Goal: Information Seeking & Learning: Learn about a topic

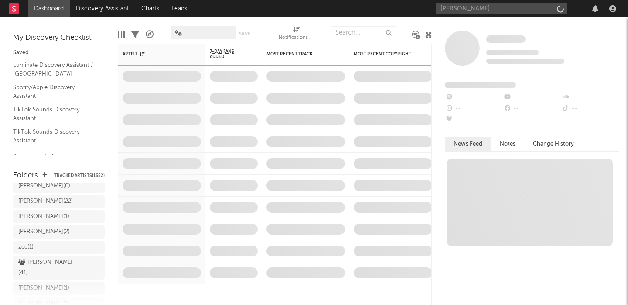
scroll to position [111, 0]
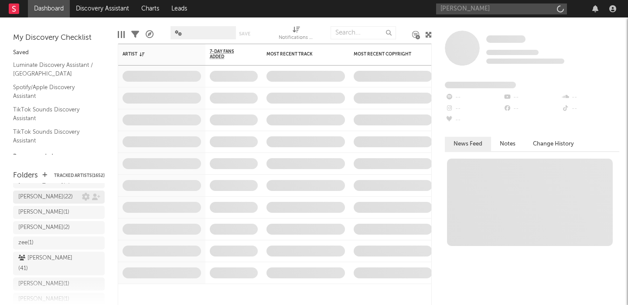
type input "[PERSON_NAME]"
click at [45, 196] on div "[PERSON_NAME] ( 22 )" at bounding box center [50, 197] width 64 height 10
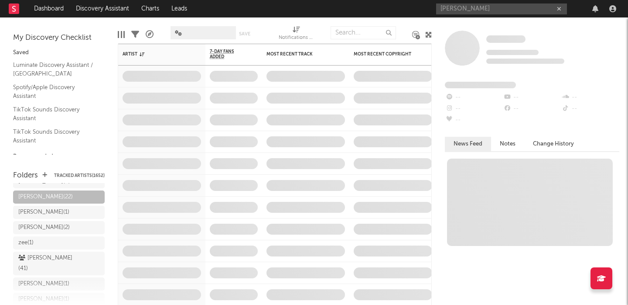
click at [472, 1] on div "[PERSON_NAME]" at bounding box center [527, 8] width 183 height 17
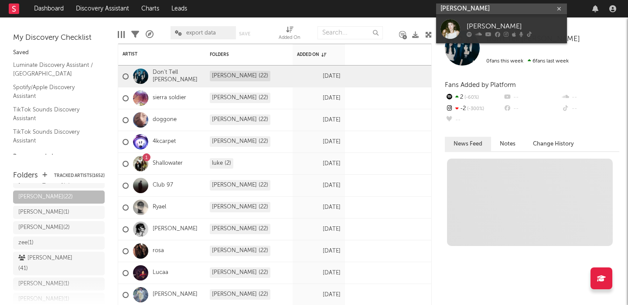
click at [473, 6] on input "[PERSON_NAME]" at bounding box center [501, 8] width 131 height 11
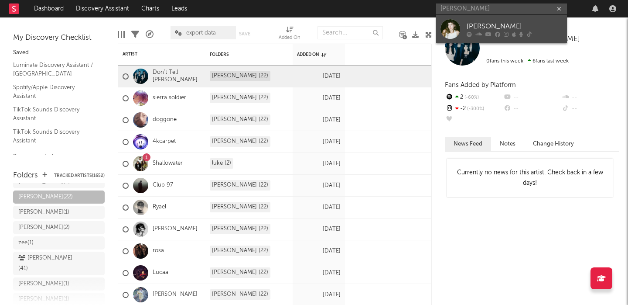
click at [487, 32] on icon at bounding box center [489, 33] width 6 height 5
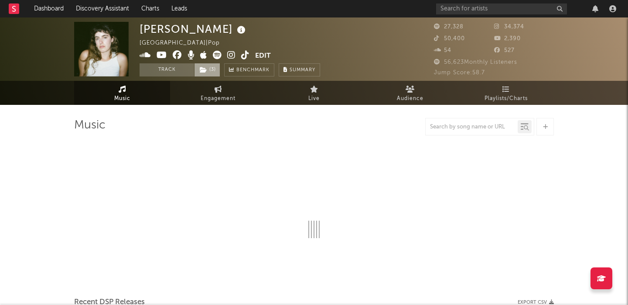
click at [200, 72] on icon at bounding box center [203, 70] width 7 height 6
select select "6m"
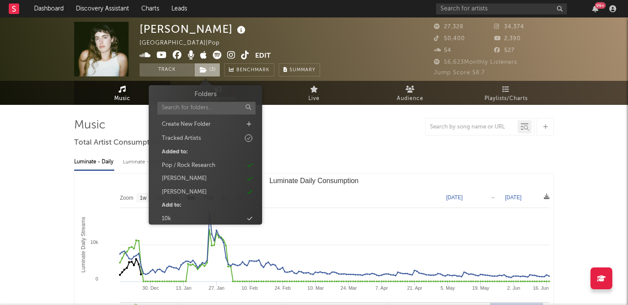
click at [207, 73] on span "( 3 )" at bounding box center [207, 69] width 26 height 13
